Goal: Task Accomplishment & Management: Manage account settings

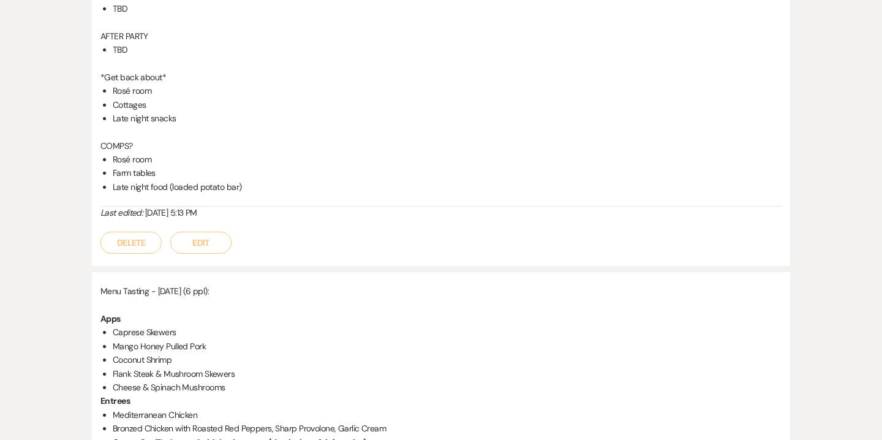
scroll to position [1894, 0]
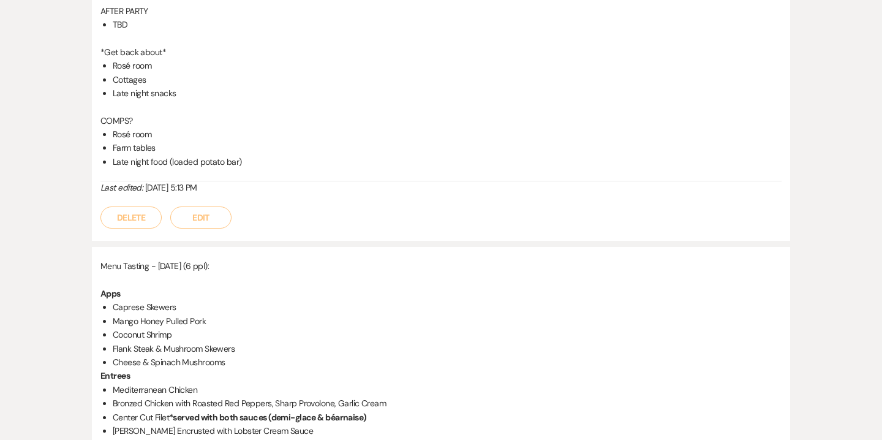
click at [188, 218] on button "Edit" at bounding box center [200, 217] width 61 height 22
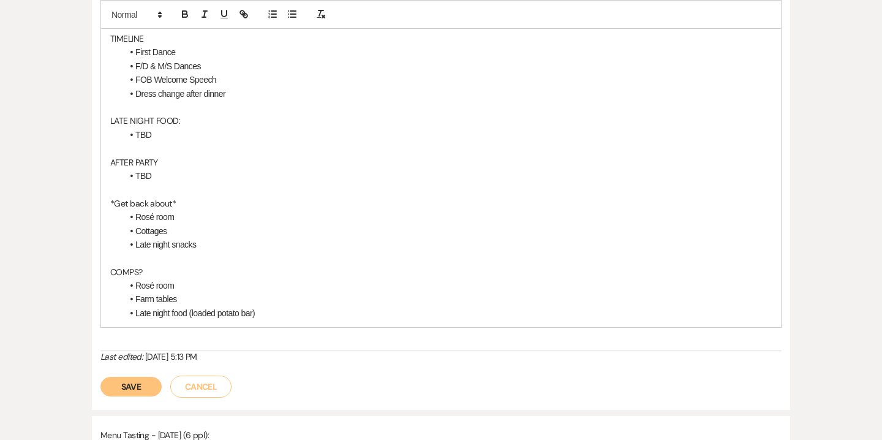
scroll to position [1779, 0]
click at [268, 309] on li "Late night food (loaded potato bar)" at bounding box center [447, 312] width 649 height 13
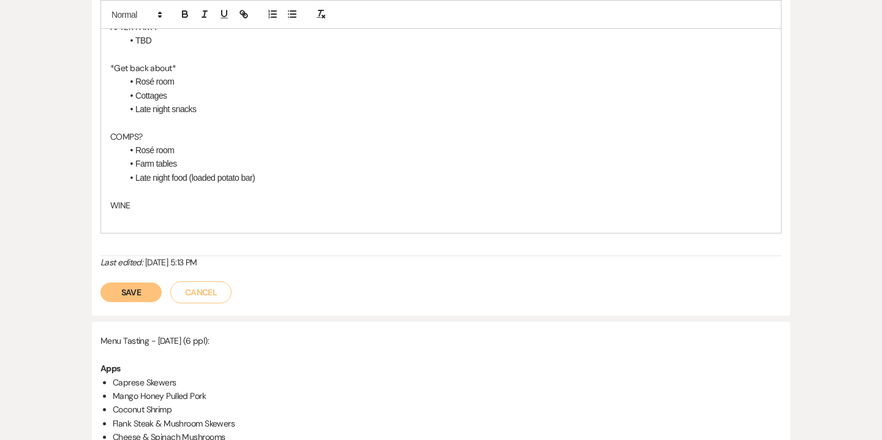
scroll to position [1934, 0]
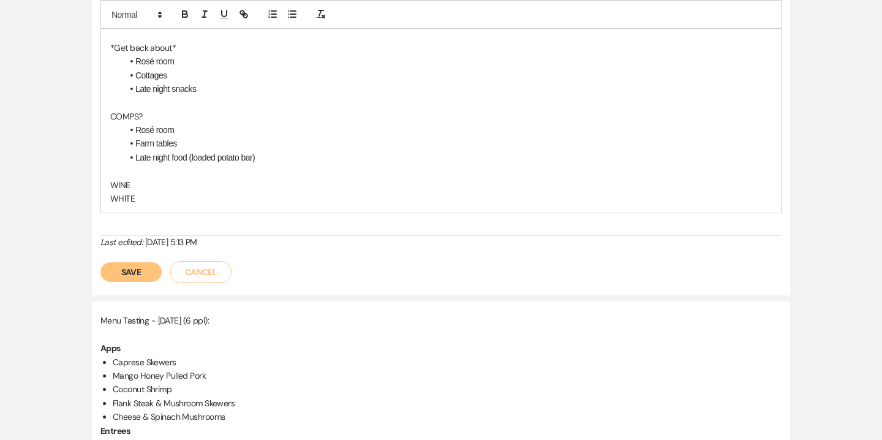
click at [119, 199] on p "WHITE" at bounding box center [441, 198] width 662 height 13
click at [140, 197] on p "WHITE" at bounding box center [441, 198] width 662 height 13
click at [135, 198] on p "WHITE" at bounding box center [441, 198] width 662 height 13
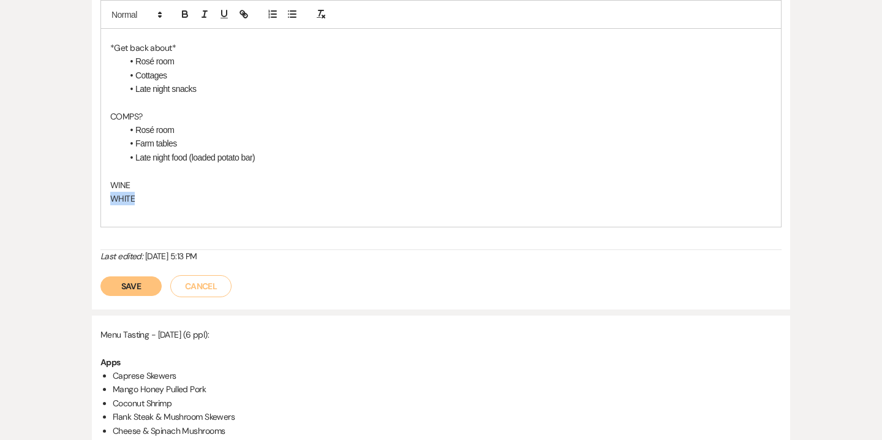
drag, startPoint x: 140, startPoint y: 196, endPoint x: 123, endPoint y: 191, distance: 18.0
click at [132, 184] on p "WINE" at bounding box center [441, 184] width 662 height 13
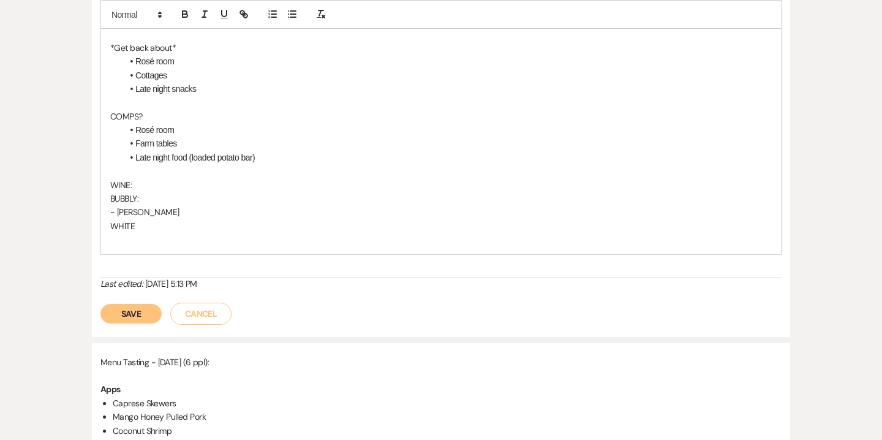
click at [140, 225] on p "WHITE" at bounding box center [441, 225] width 662 height 13
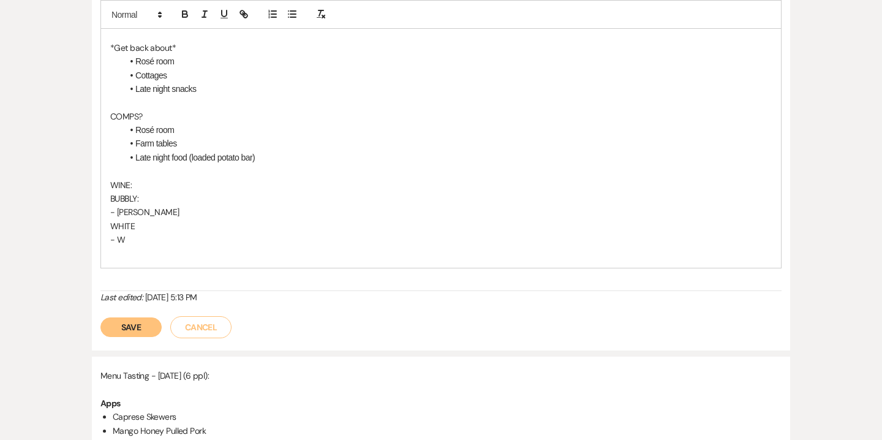
click at [157, 213] on p "- [PERSON_NAME]" at bounding box center [441, 211] width 662 height 13
click at [129, 238] on p "- W" at bounding box center [441, 239] width 662 height 13
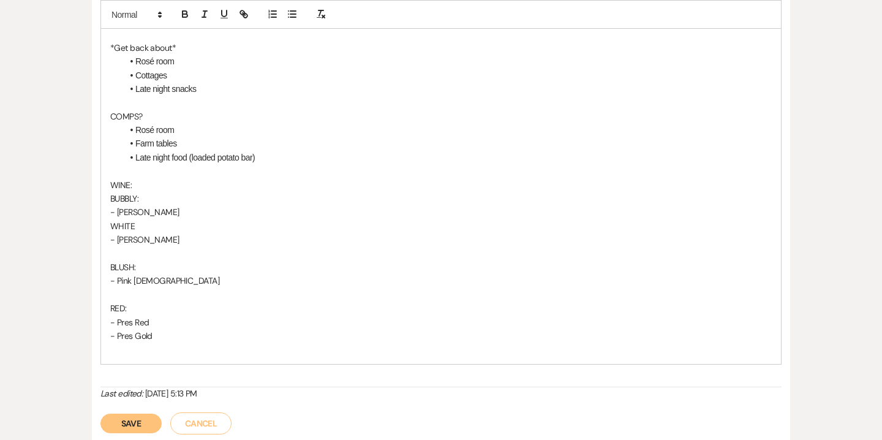
click at [146, 282] on p "- Pink [DEMOGRAPHIC_DATA]" at bounding box center [441, 280] width 662 height 13
click at [110, 198] on p "BUBBLY:" at bounding box center [441, 198] width 662 height 13
click at [140, 202] on p "BUBBLY:" at bounding box center [441, 198] width 662 height 13
click at [159, 213] on p "- [PERSON_NAME]" at bounding box center [441, 211] width 662 height 13
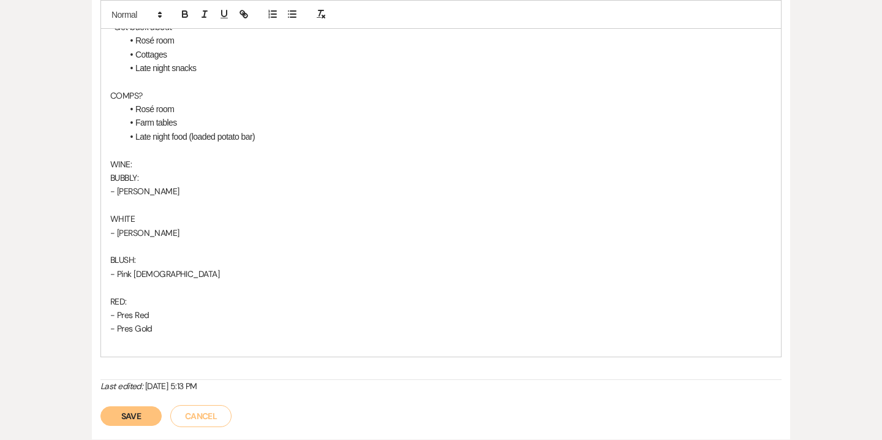
scroll to position [1957, 0]
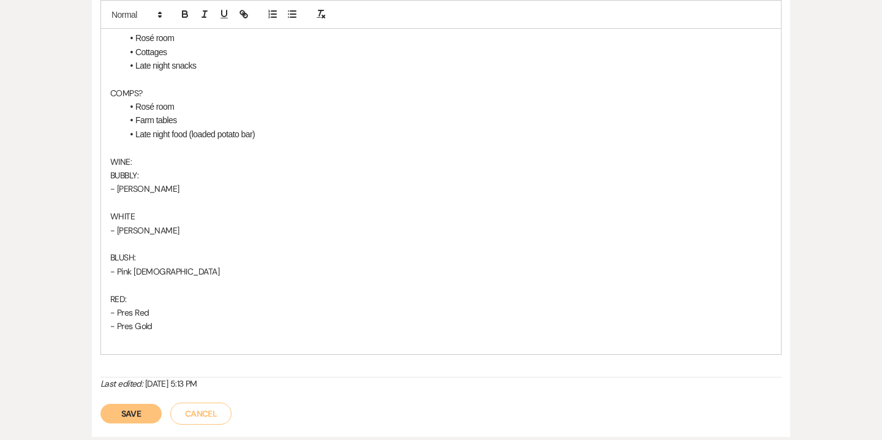
click at [152, 233] on p "- [PERSON_NAME]" at bounding box center [441, 230] width 662 height 13
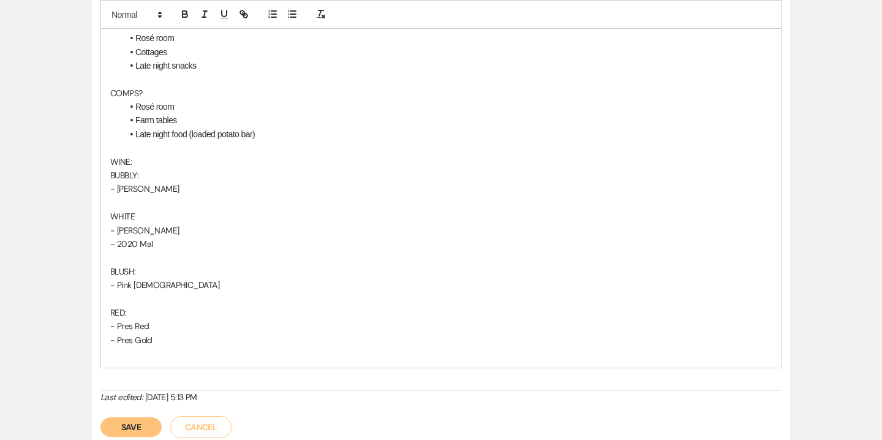
click at [140, 433] on button "Save" at bounding box center [130, 427] width 61 height 20
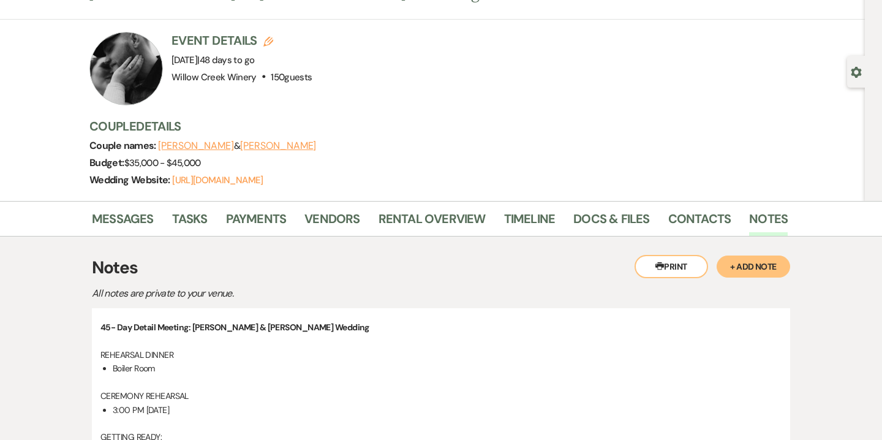
scroll to position [52, 0]
